Goal: Transaction & Acquisition: Subscribe to service/newsletter

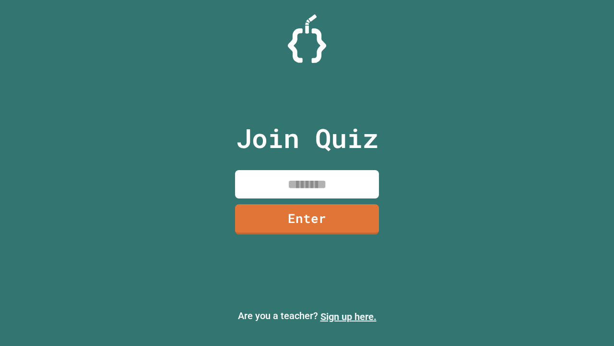
click at [348, 316] on link "Sign up here." at bounding box center [349, 317] width 56 height 12
